Goal: Communication & Community: Answer question/provide support

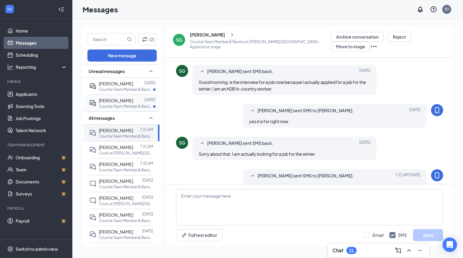
scroll to position [235, 0]
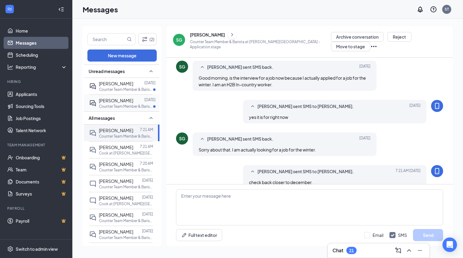
click at [112, 103] on div "[PERSON_NAME]" at bounding box center [116, 100] width 34 height 7
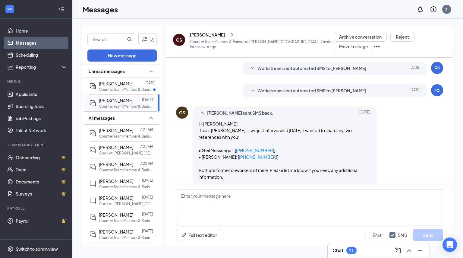
scroll to position [192, 0]
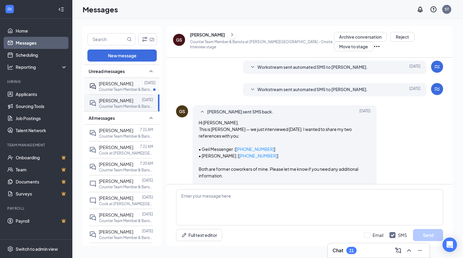
click at [117, 86] on div "[PERSON_NAME]" at bounding box center [116, 83] width 34 height 7
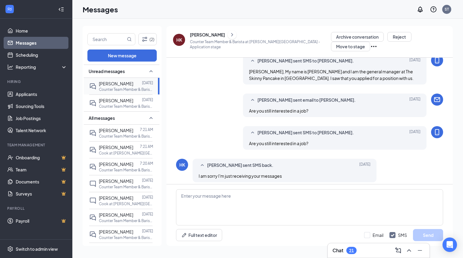
scroll to position [86, 0]
click at [241, 203] on textarea at bounding box center [309, 207] width 267 height 36
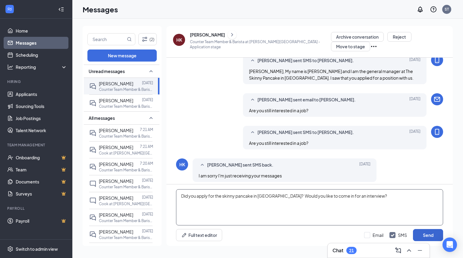
type textarea "Did you apply for the skinny pancake in Stowe? Would you like to come in for an…"
click at [421, 236] on button "Send" at bounding box center [428, 235] width 30 height 12
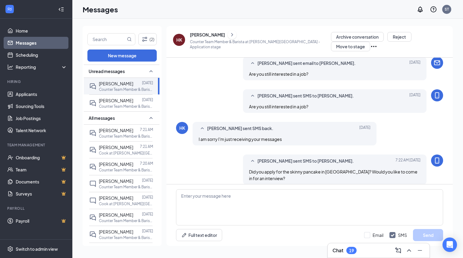
scroll to position [125, 0]
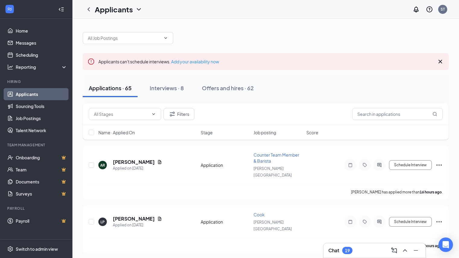
click at [438, 60] on icon "Cross" at bounding box center [440, 62] width 4 height 4
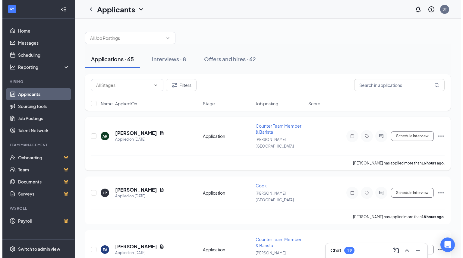
scroll to position [30, 0]
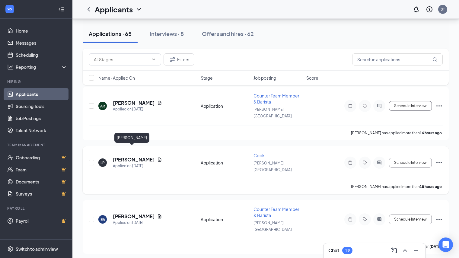
click at [136, 156] on h5 "[PERSON_NAME]" at bounding box center [134, 159] width 42 height 7
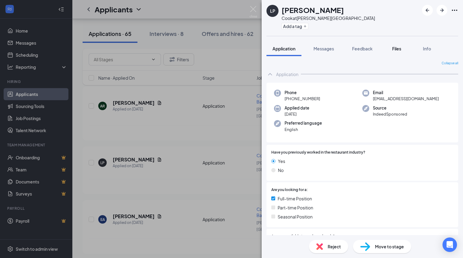
click at [397, 50] on span "Files" at bounding box center [396, 48] width 9 height 5
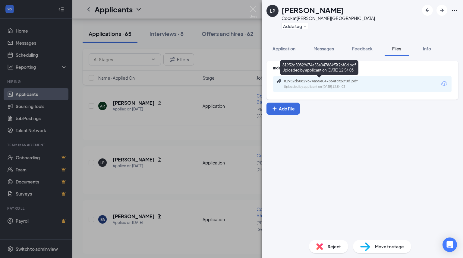
click at [324, 82] on div "81952d50829674a55e047864f3f26f0d.pdf" at bounding box center [326, 81] width 84 height 5
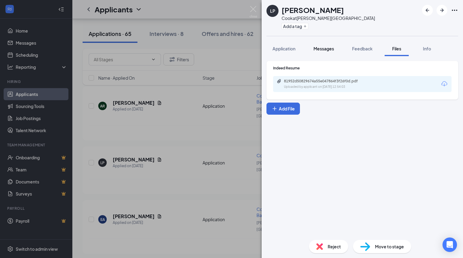
click at [324, 54] on button "Messages" at bounding box center [324, 48] width 33 height 15
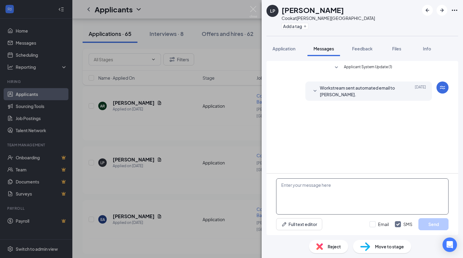
click at [315, 191] on textarea at bounding box center [362, 196] width 172 height 36
paste textarea "My name is [PERSON_NAME] and I am the general manager at The Skinny Pancake in …"
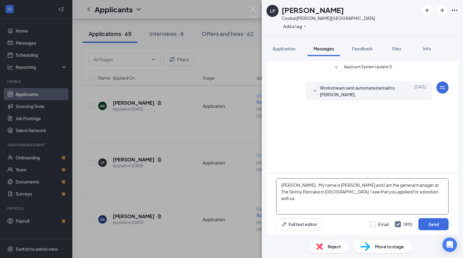
type textarea "[PERSON_NAME], My name is [PERSON_NAME] and I am the general manager at The Ski…"
click at [373, 224] on input "Email" at bounding box center [379, 224] width 19 height 6
checkbox input "true"
click at [428, 226] on button "Send" at bounding box center [434, 224] width 30 height 12
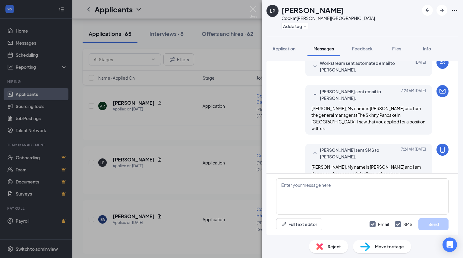
scroll to position [25, 0]
click at [145, 100] on div "LP [PERSON_NAME] at [PERSON_NAME][GEOGRAPHIC_DATA] Add a tag Application Messag…" at bounding box center [231, 129] width 463 height 258
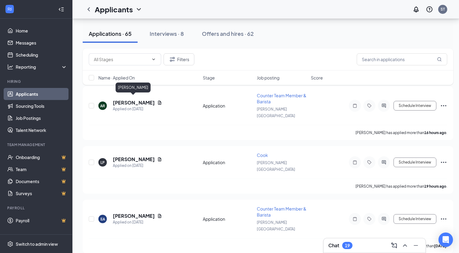
click at [145, 100] on h5 "[PERSON_NAME]" at bounding box center [134, 103] width 42 height 7
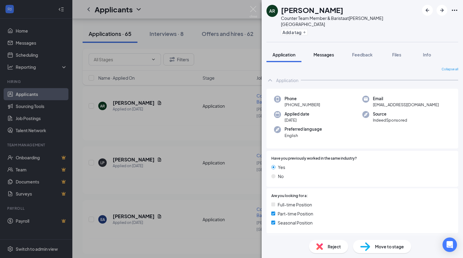
click at [330, 52] on span "Messages" at bounding box center [324, 54] width 21 height 5
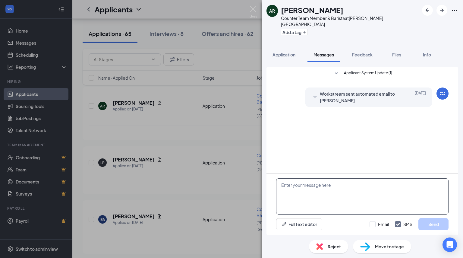
click at [343, 187] on textarea at bounding box center [362, 196] width 172 height 36
paste textarea "My name is [PERSON_NAME] and I am the general manager at The Skinny Pancake in …"
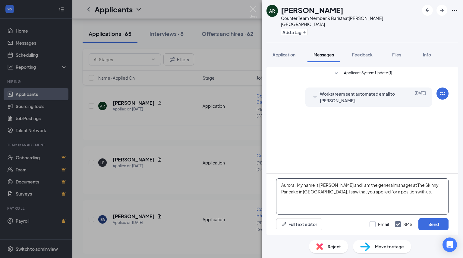
type textarea "Aurora, My name is [PERSON_NAME] and I am the general manager at The Skinny Pan…"
click at [372, 226] on input "Email" at bounding box center [379, 224] width 19 height 6
checkbox input "true"
click at [442, 224] on button "Send" at bounding box center [434, 224] width 30 height 12
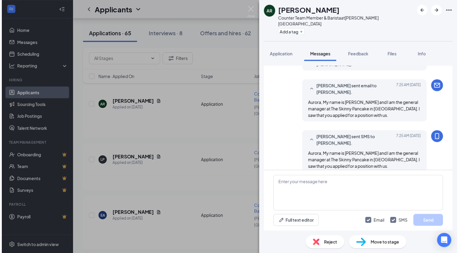
scroll to position [37, 0]
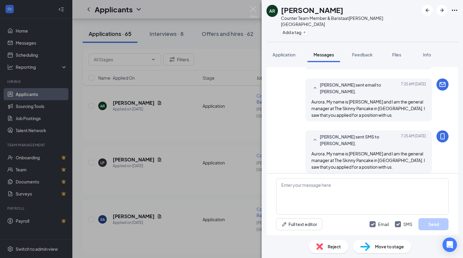
click at [242, 67] on div "AR [PERSON_NAME] Counter Team Member & Barista at [PERSON_NAME][GEOGRAPHIC_DATA…" at bounding box center [231, 129] width 463 height 258
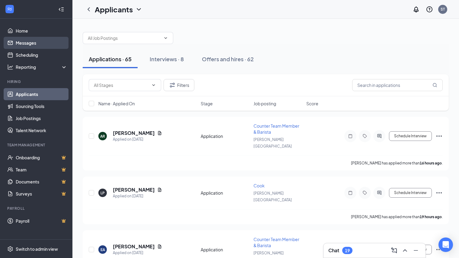
click at [33, 44] on link "Messages" at bounding box center [42, 43] width 52 height 12
